Goal: Complete application form: Complete application form

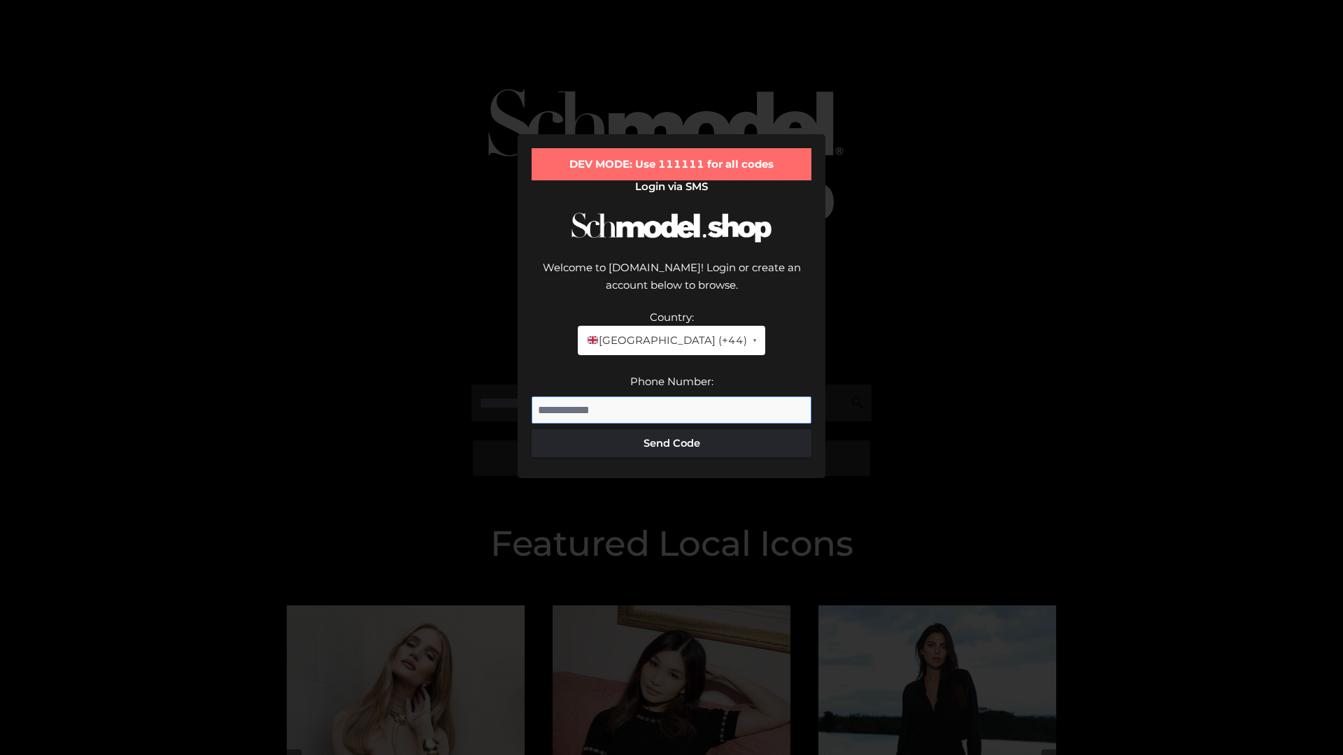
click at [671, 397] on input "Phone Number:" at bounding box center [672, 411] width 280 height 28
type input "**********"
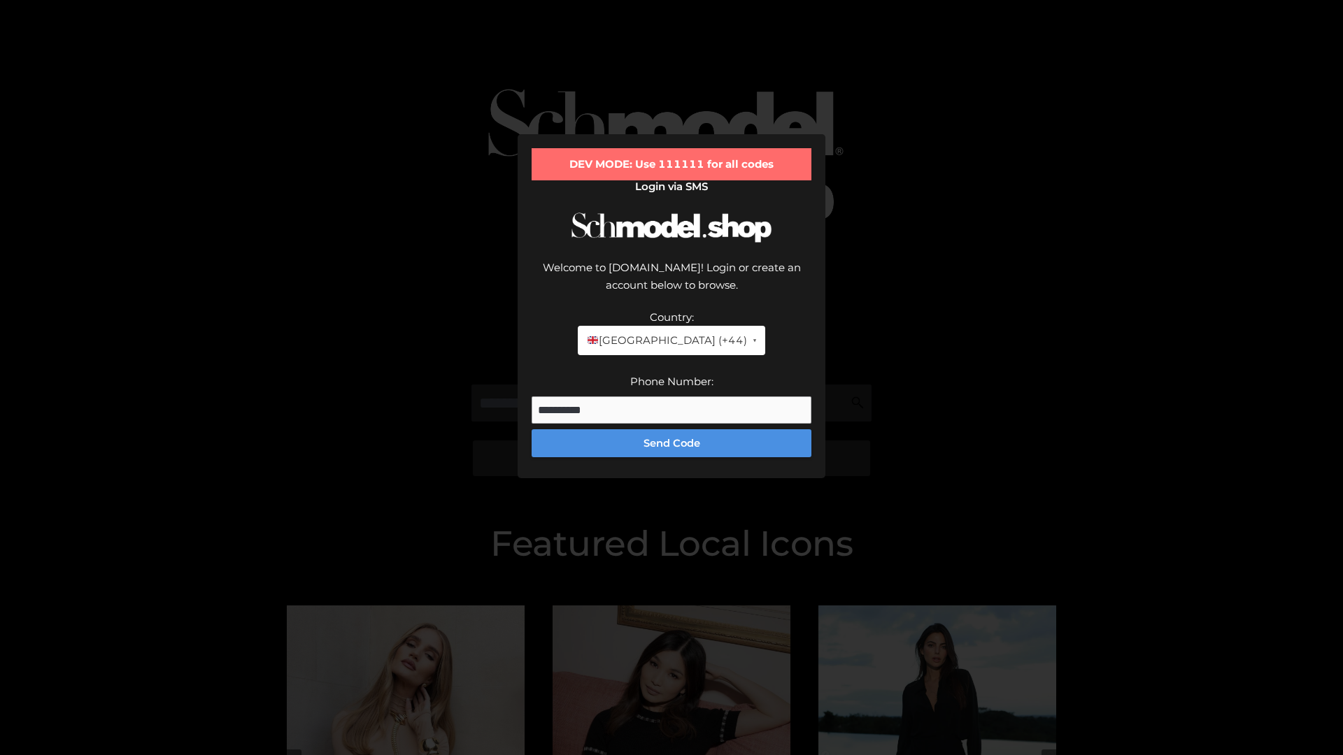
click at [671, 429] on button "Send Code" at bounding box center [672, 443] width 280 height 28
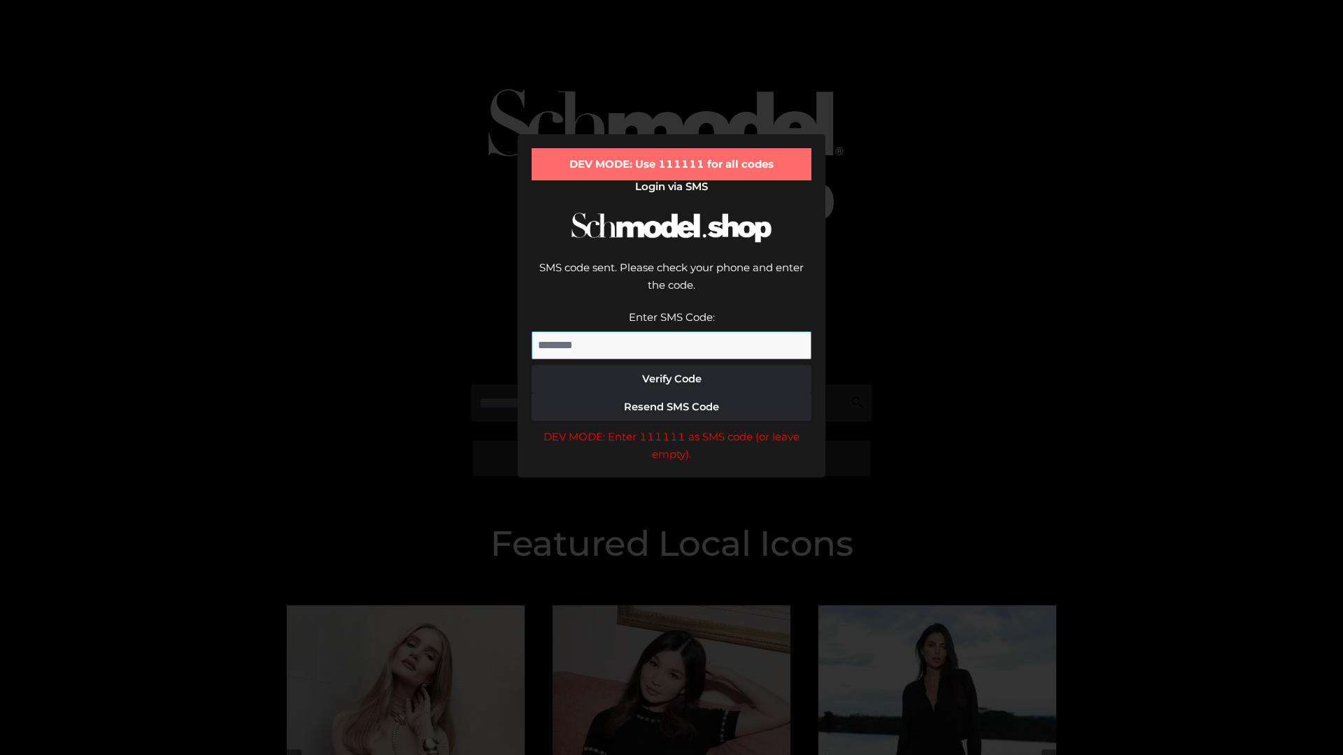
click at [671, 332] on input "Enter SMS Code:" at bounding box center [672, 346] width 280 height 28
type input "******"
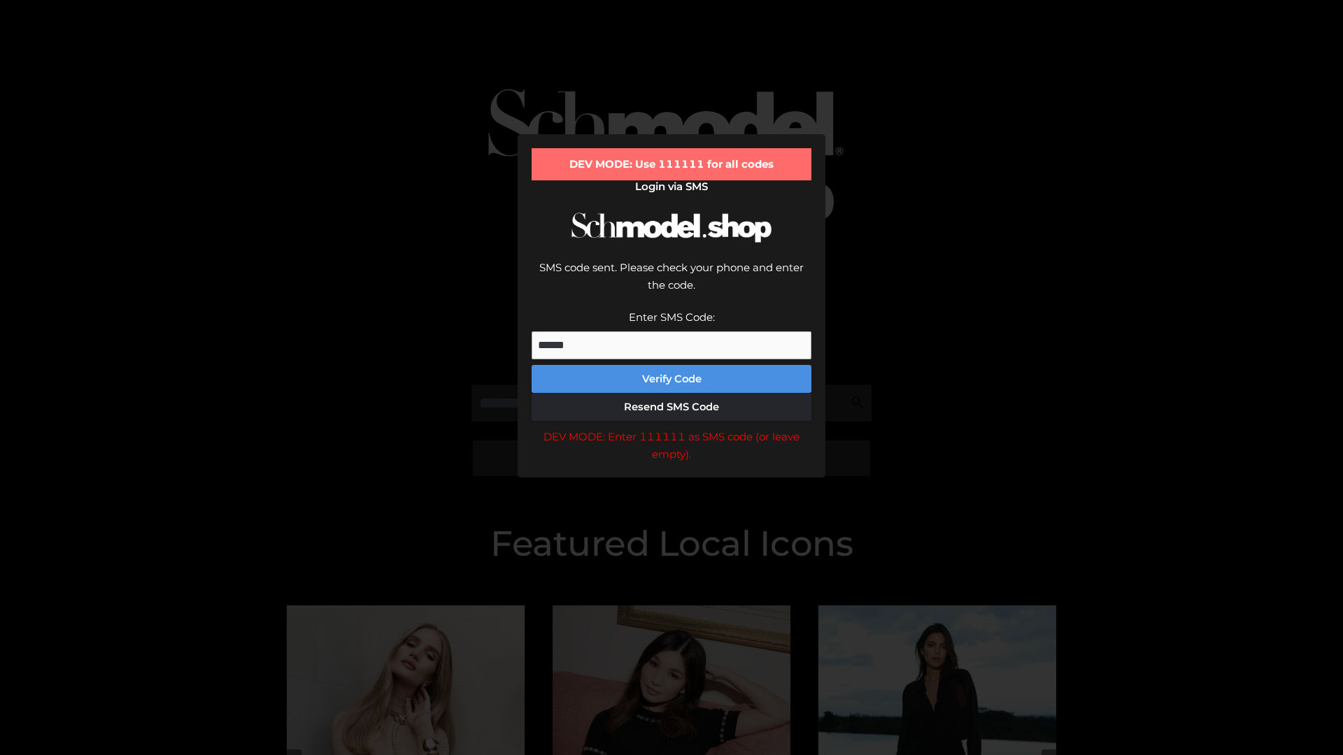
click at [671, 365] on button "Verify Code" at bounding box center [672, 379] width 280 height 28
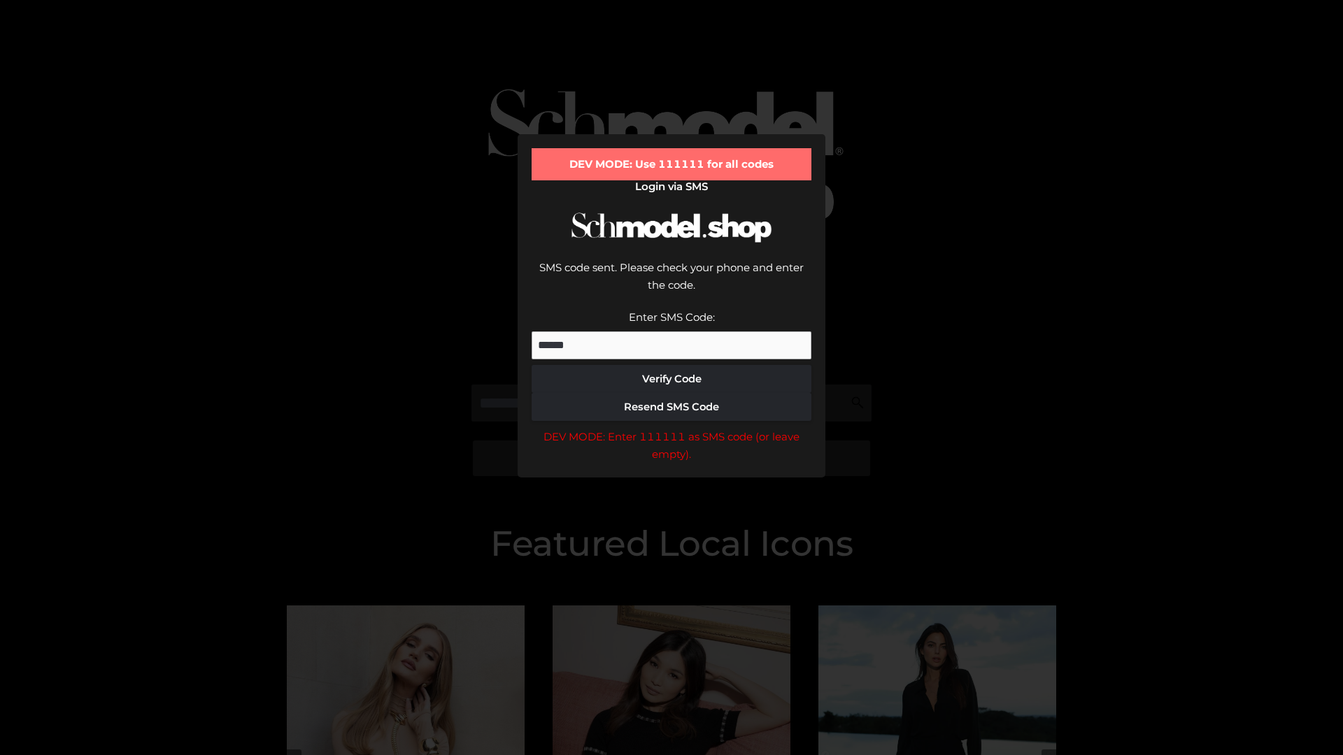
click at [671, 428] on div "DEV MODE: Enter 111111 as SMS code (or leave empty)." at bounding box center [672, 446] width 280 height 36
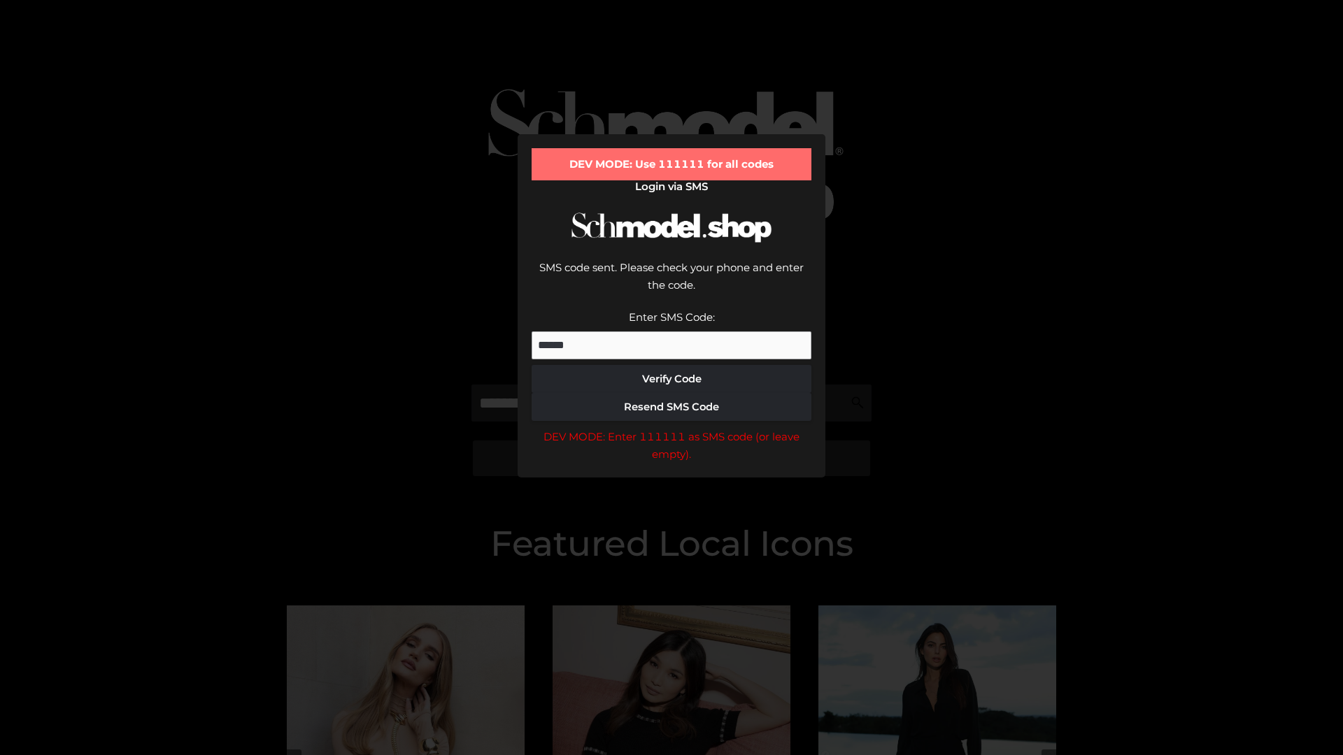
click at [671, 428] on div "DEV MODE: Enter 111111 as SMS code (or leave empty)." at bounding box center [672, 446] width 280 height 36
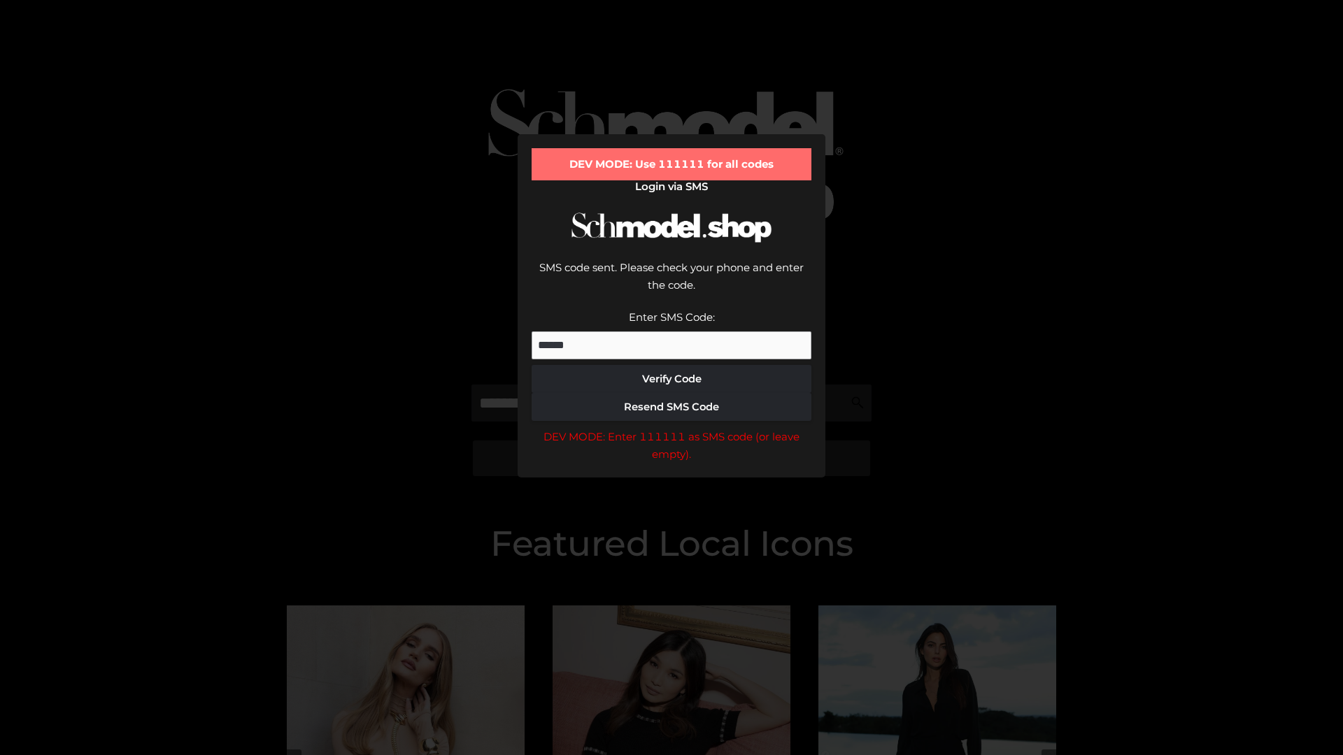
click at [671, 428] on div "DEV MODE: Enter 111111 as SMS code (or leave empty)." at bounding box center [672, 446] width 280 height 36
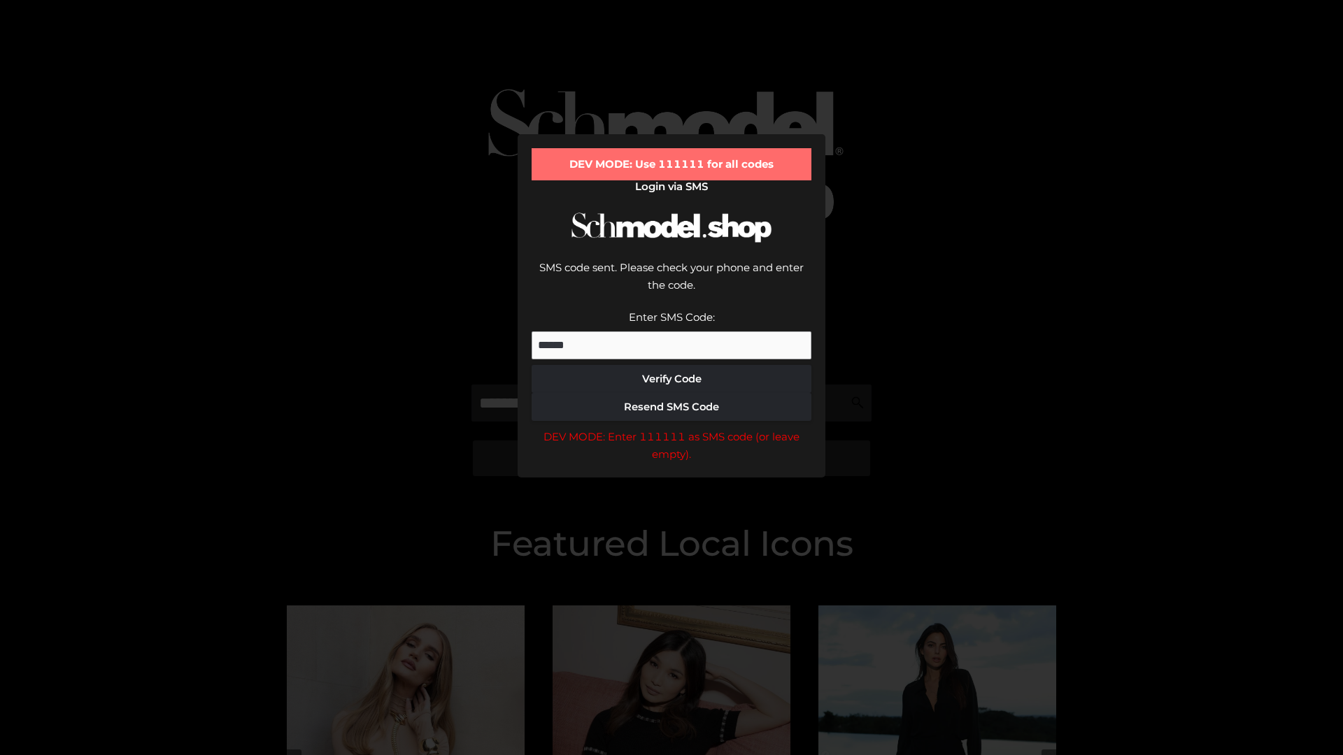
click at [671, 428] on div "DEV MODE: Enter 111111 as SMS code (or leave empty)." at bounding box center [672, 446] width 280 height 36
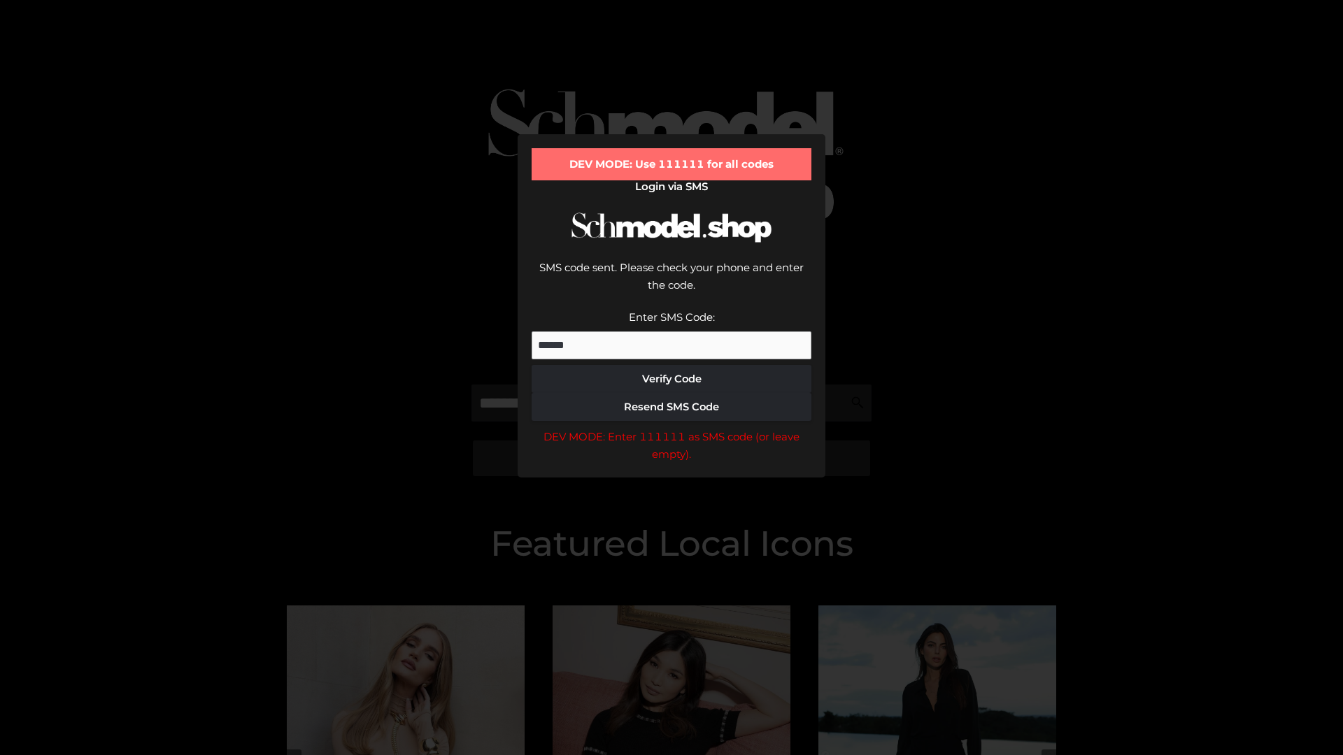
click at [671, 428] on div "DEV MODE: Enter 111111 as SMS code (or leave empty)." at bounding box center [672, 446] width 280 height 36
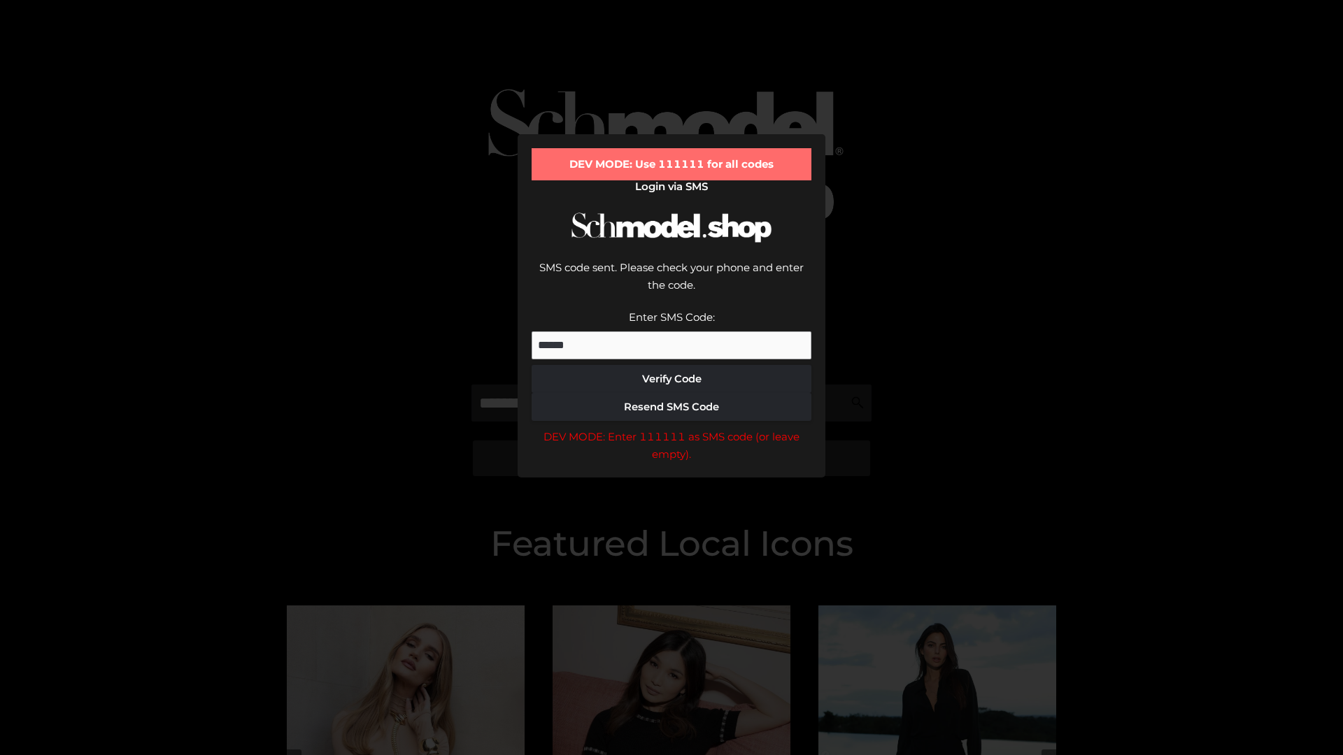
click at [671, 428] on div "DEV MODE: Enter 111111 as SMS code (or leave empty)." at bounding box center [672, 446] width 280 height 36
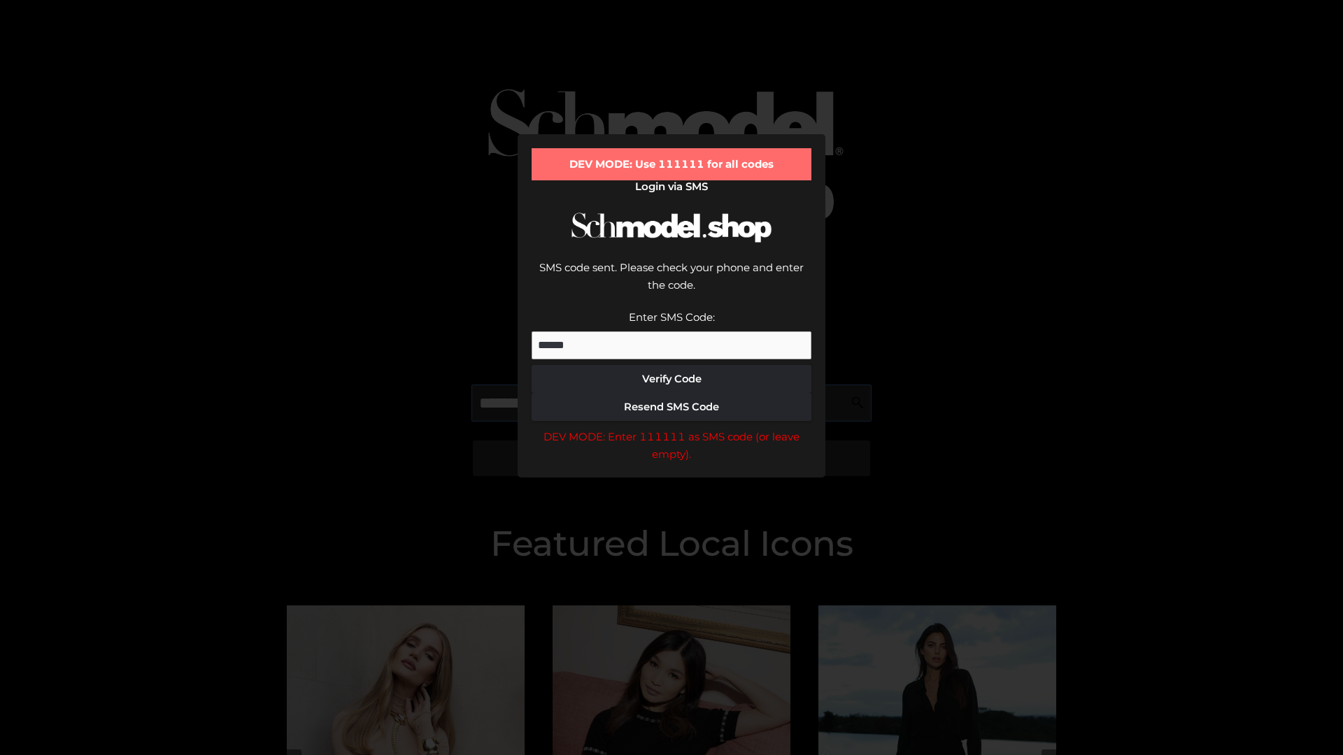
scroll to position [0, 72]
click at [671, 428] on div "DEV MODE: Enter 111111 as SMS code (or leave empty)." at bounding box center [672, 446] width 280 height 36
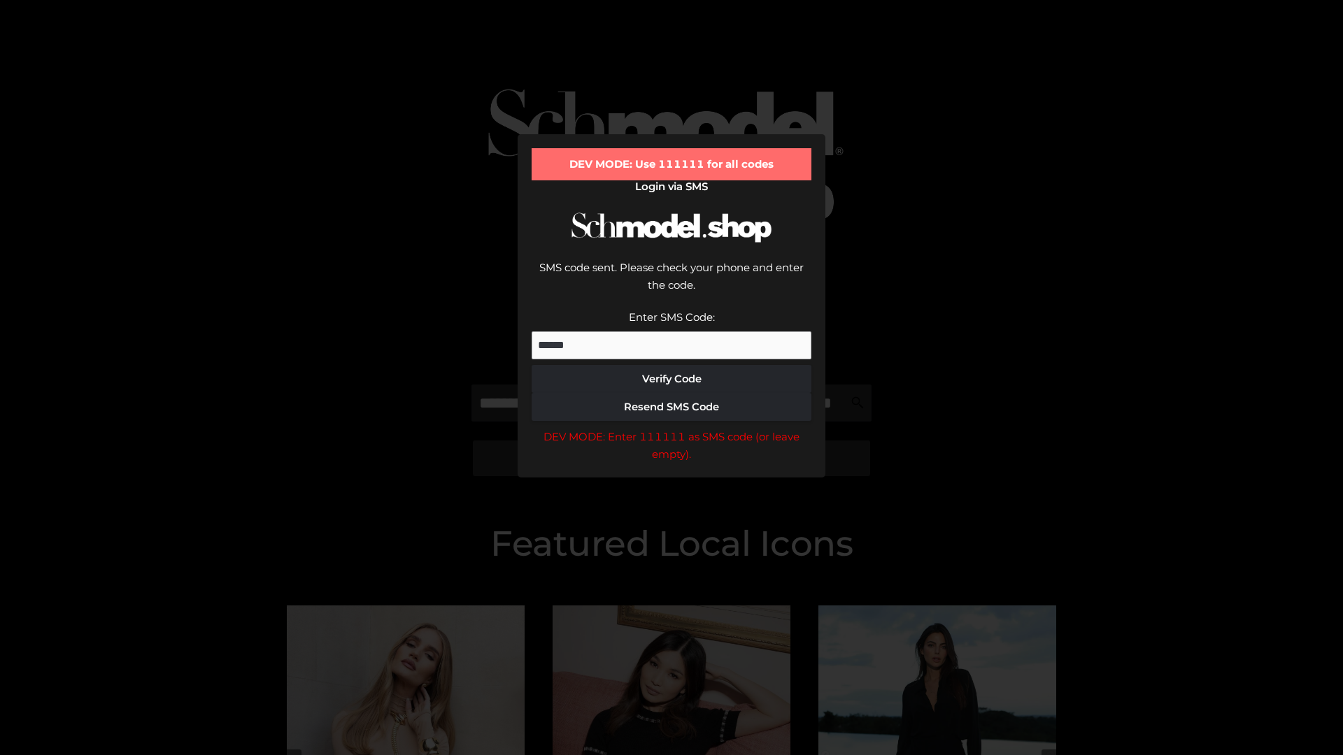
click at [671, 428] on div "DEV MODE: Enter 111111 as SMS code (or leave empty)." at bounding box center [672, 446] width 280 height 36
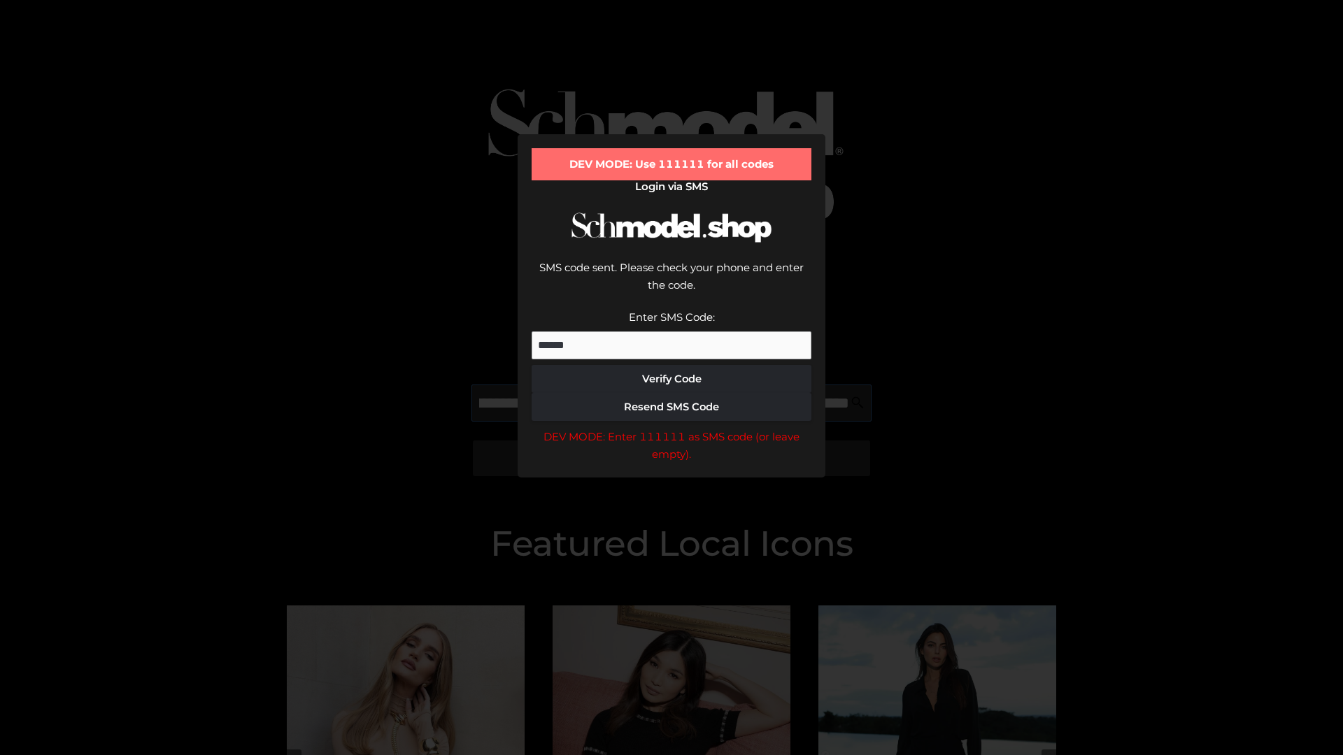
scroll to position [0, 152]
click at [671, 428] on div "DEV MODE: Enter 111111 as SMS code (or leave empty)." at bounding box center [672, 446] width 280 height 36
type input "**********"
click at [671, 428] on div "DEV MODE: Enter 111111 as SMS code (or leave empty)." at bounding box center [672, 446] width 280 height 36
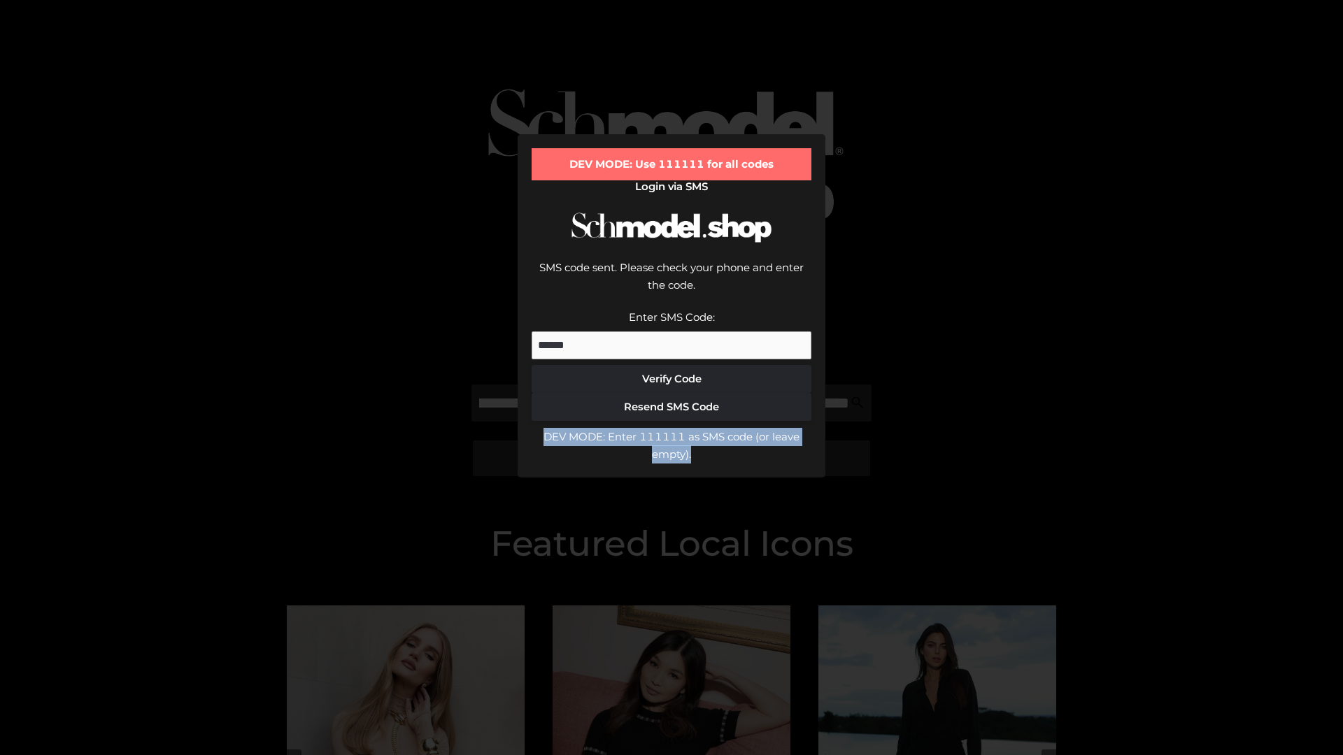
scroll to position [0, 0]
